Goal: Information Seeking & Learning: Understand process/instructions

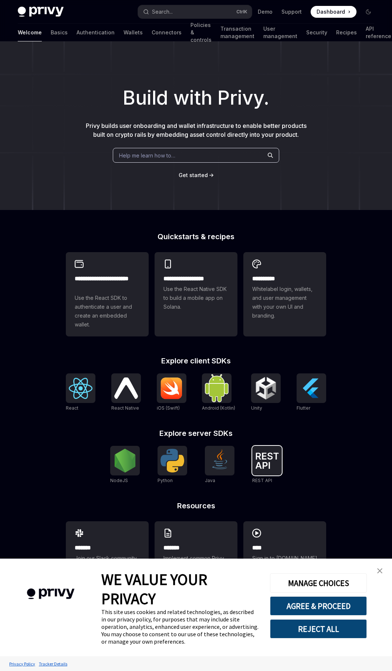
click at [258, 463] on img at bounding box center [267, 461] width 24 height 16
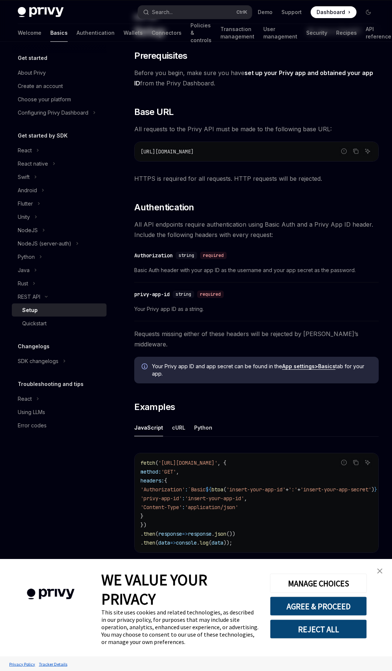
scroll to position [46, 0]
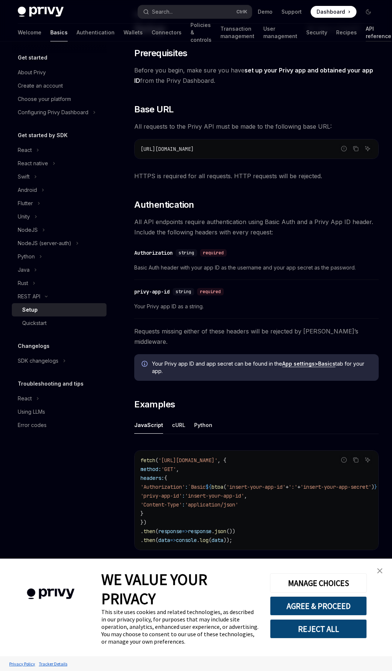
click at [366, 27] on link "API reference" at bounding box center [379, 33] width 26 height 18
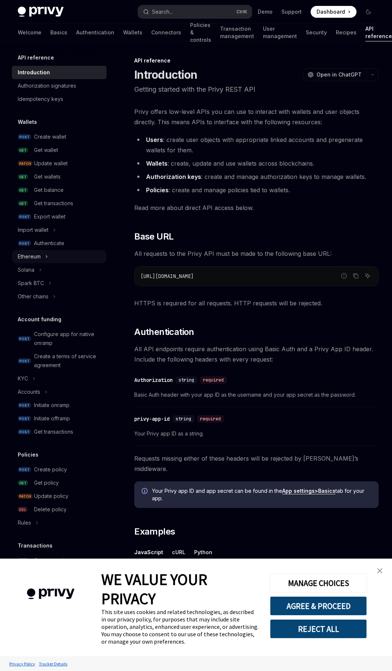
click at [45, 260] on button "Ethereum" at bounding box center [59, 256] width 95 height 13
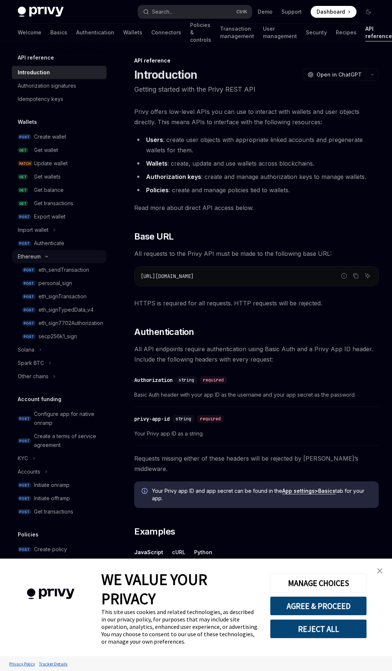
type textarea "*"
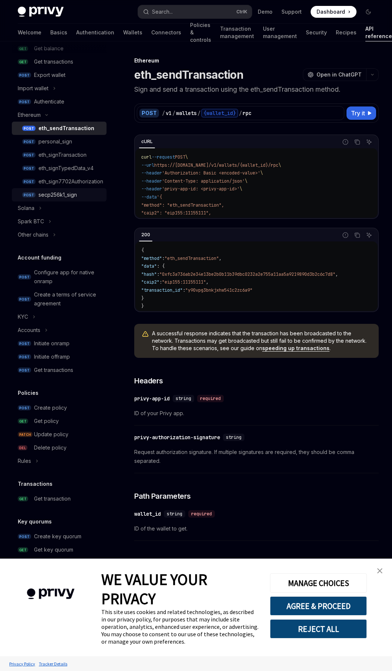
scroll to position [186, 0]
